Goal: Transaction & Acquisition: Purchase product/service

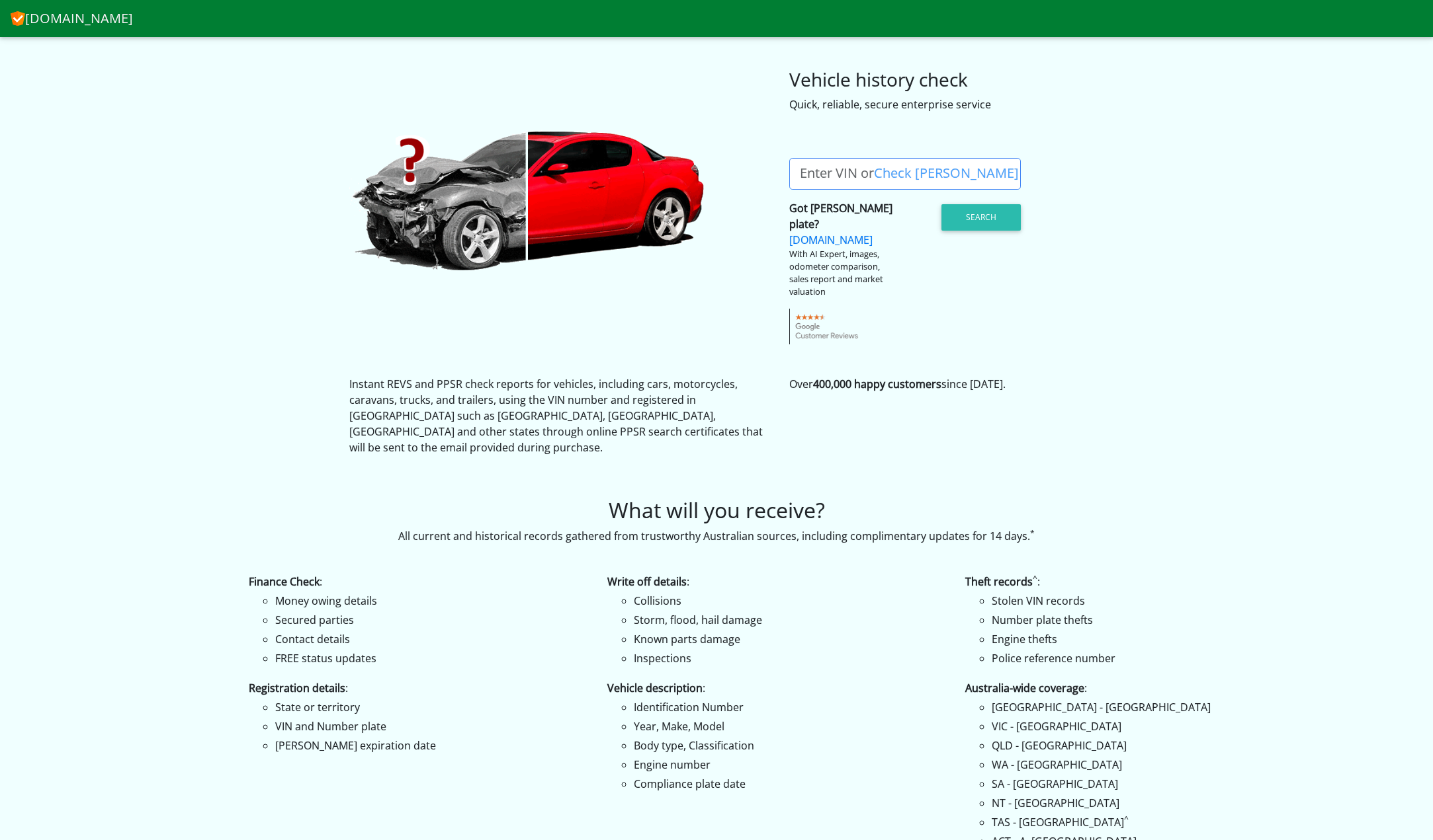
click at [819, 171] on label "Enter VIN or Check [PERSON_NAME]" at bounding box center [909, 173] width 240 height 32
click at [819, 171] on input "Enter VIN or Check [PERSON_NAME]" at bounding box center [905, 173] width 231 height 32
paste input "[US_VEHICLE_IDENTIFICATION_NUMBER]"
type input "[US_VEHICLE_IDENTIFICATION_NUMBER]"
click at [975, 215] on button "Search" at bounding box center [981, 217] width 80 height 27
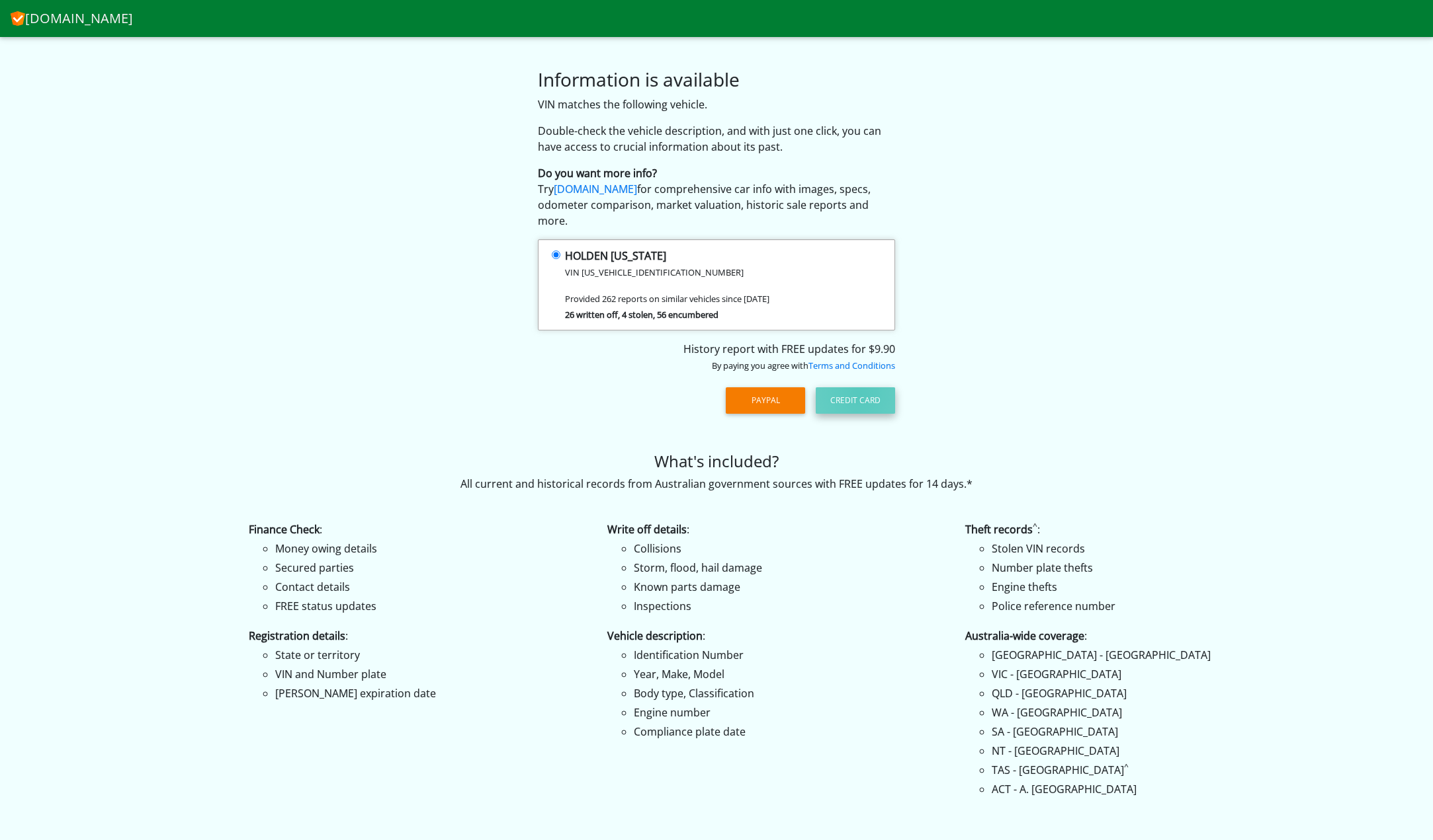
click at [860, 387] on button "Credit Card" at bounding box center [855, 400] width 80 height 27
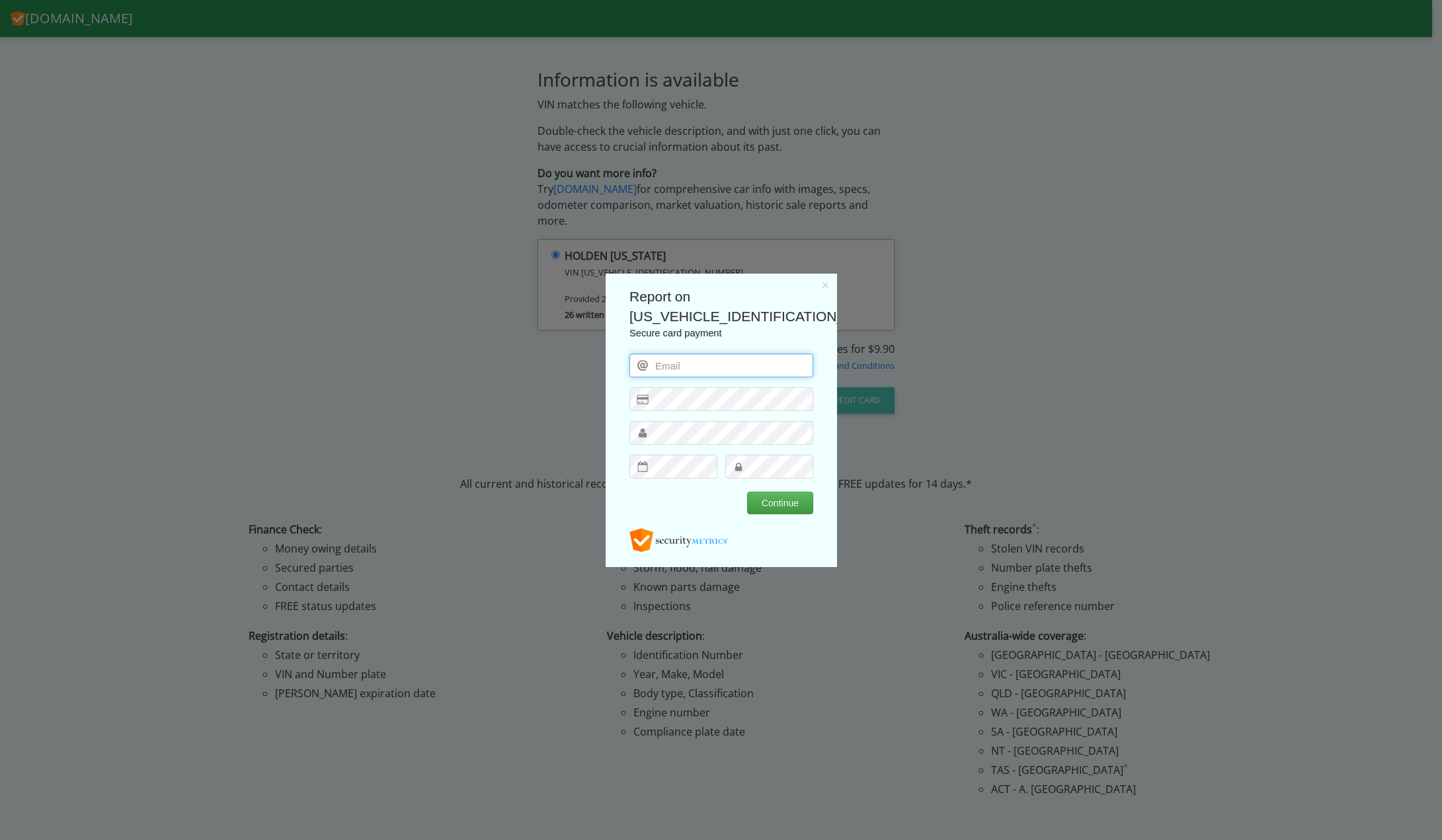
click at [693, 366] on input "email" at bounding box center [721, 365] width 183 height 24
click at [688, 361] on input "email" at bounding box center [721, 365] width 183 height 24
type input "[EMAIL_ADDRESS][DOMAIN_NAME]"
click at [783, 502] on button "Continue" at bounding box center [780, 503] width 66 height 23
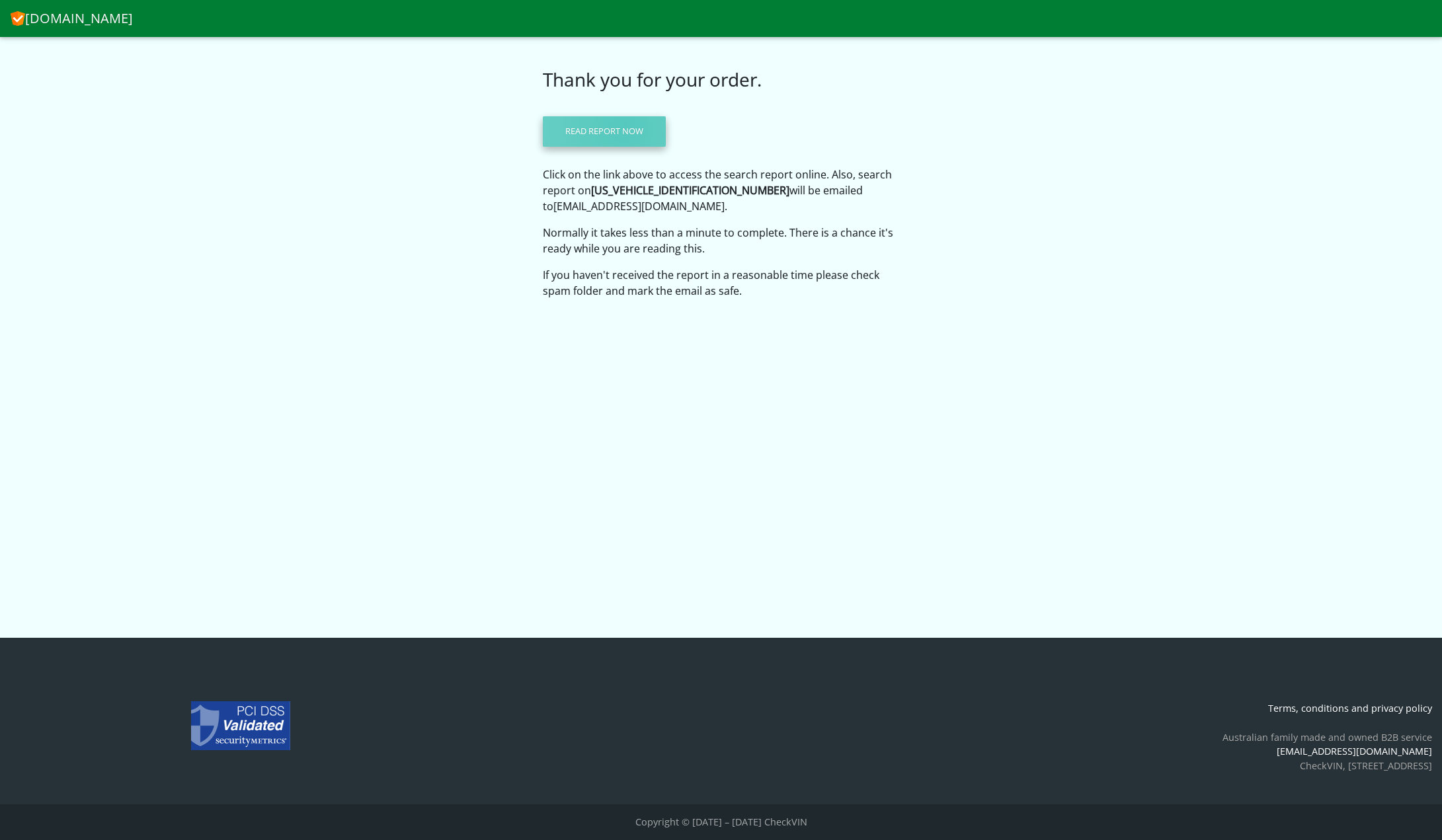
click at [623, 128] on link "Read report now" at bounding box center [605, 131] width 123 height 30
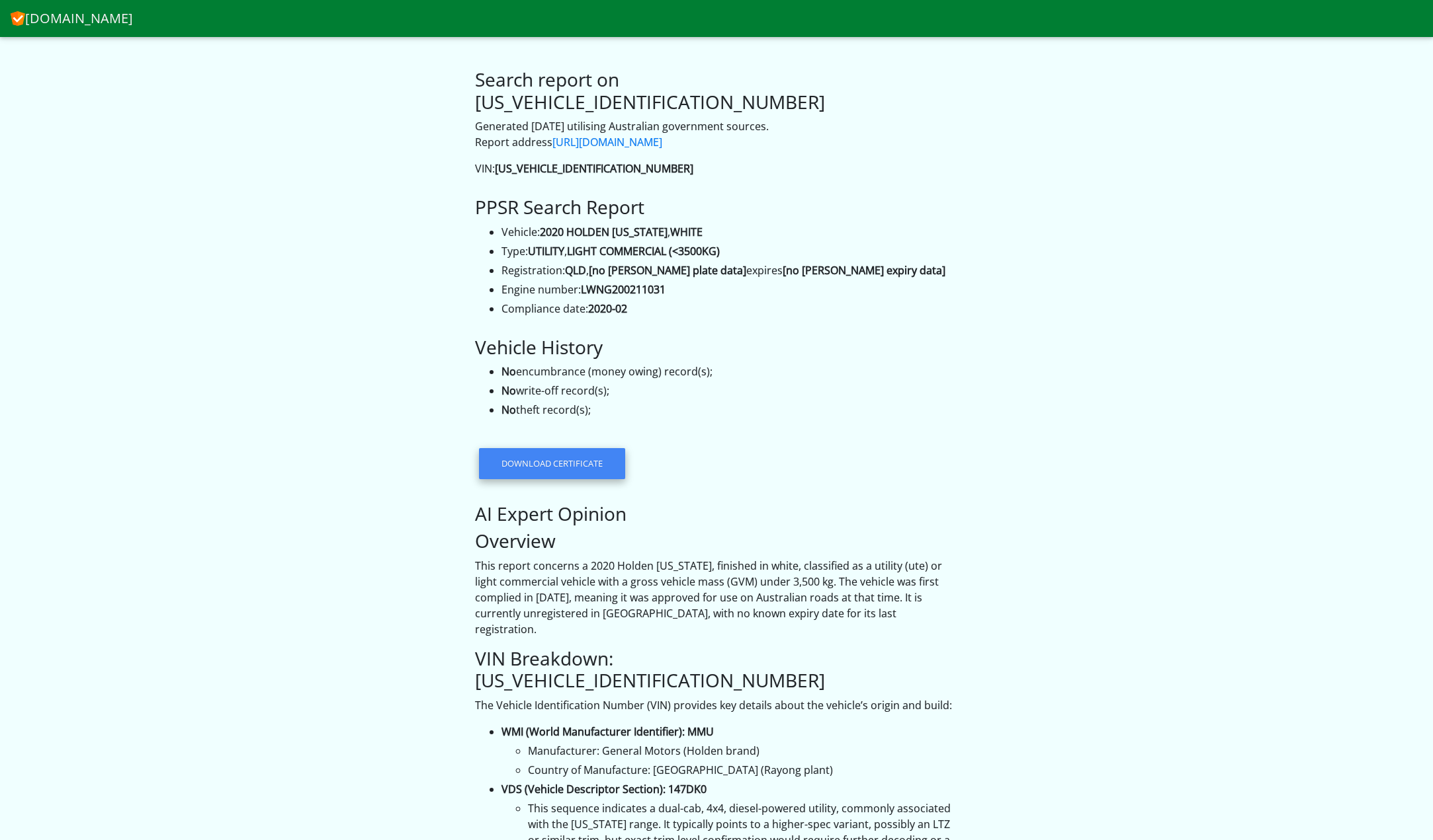
click at [572, 448] on link "Download certificate" at bounding box center [551, 463] width 146 height 30
